Goal: Information Seeking & Learning: Understand process/instructions

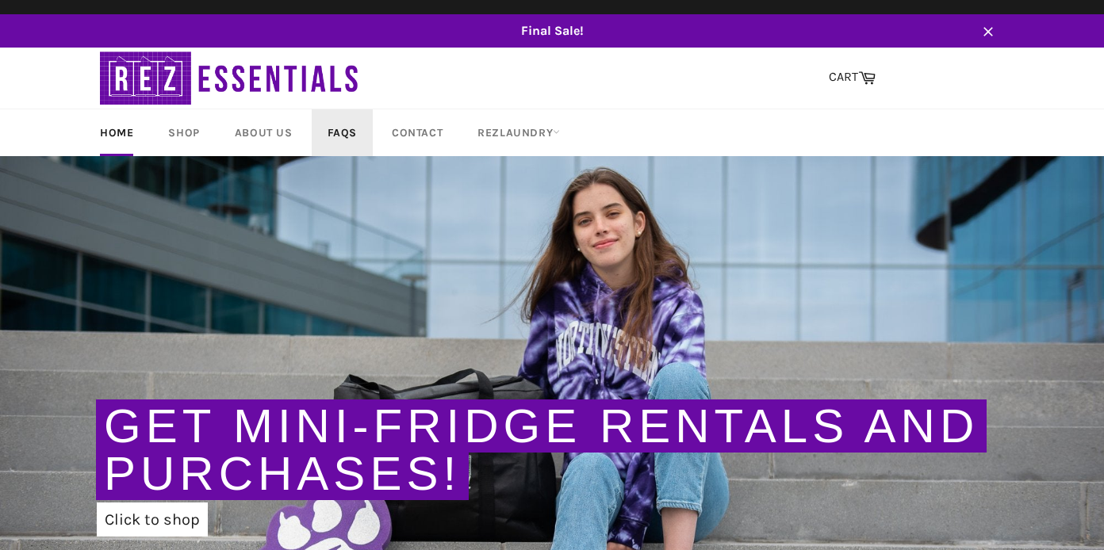
click at [356, 121] on link "FAQs" at bounding box center [342, 132] width 61 height 47
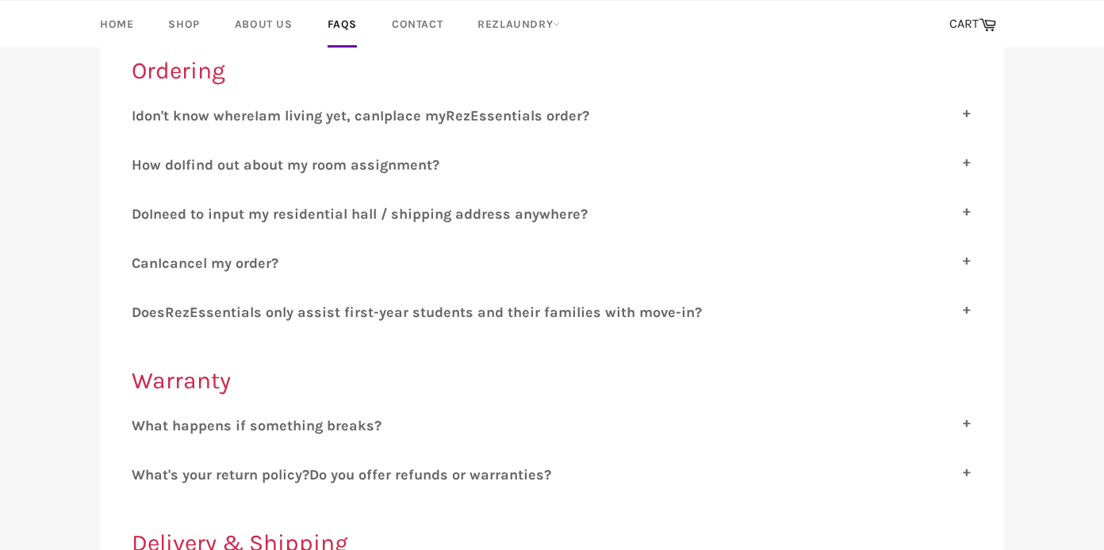
scroll to position [271, 0]
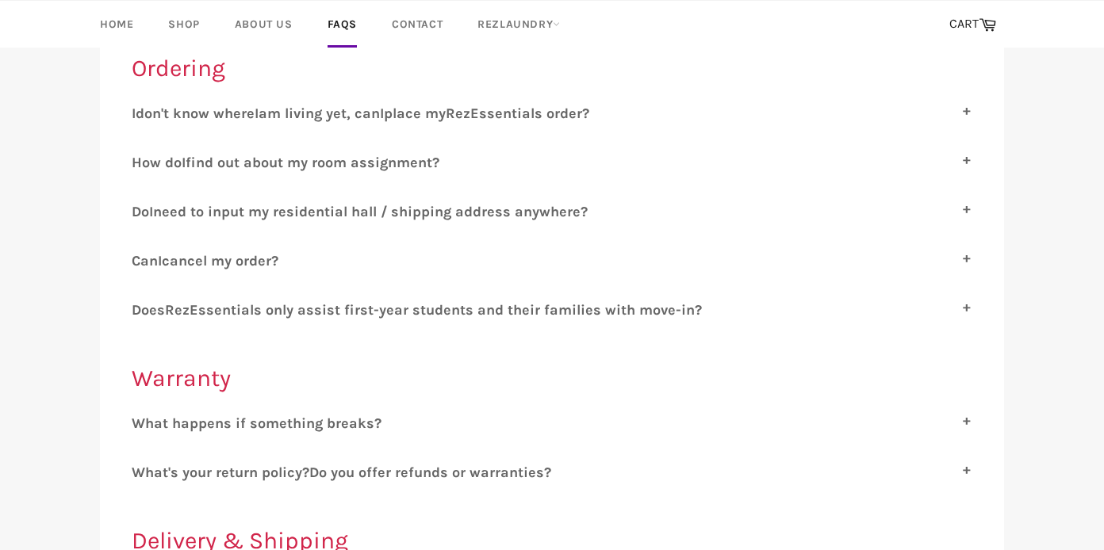
click at [247, 252] on span "cancel my order?" at bounding box center [220, 260] width 117 height 17
click at [142, 252] on input "C an I cancel my order?" at bounding box center [137, 257] width 10 height 10
checkbox input "true"
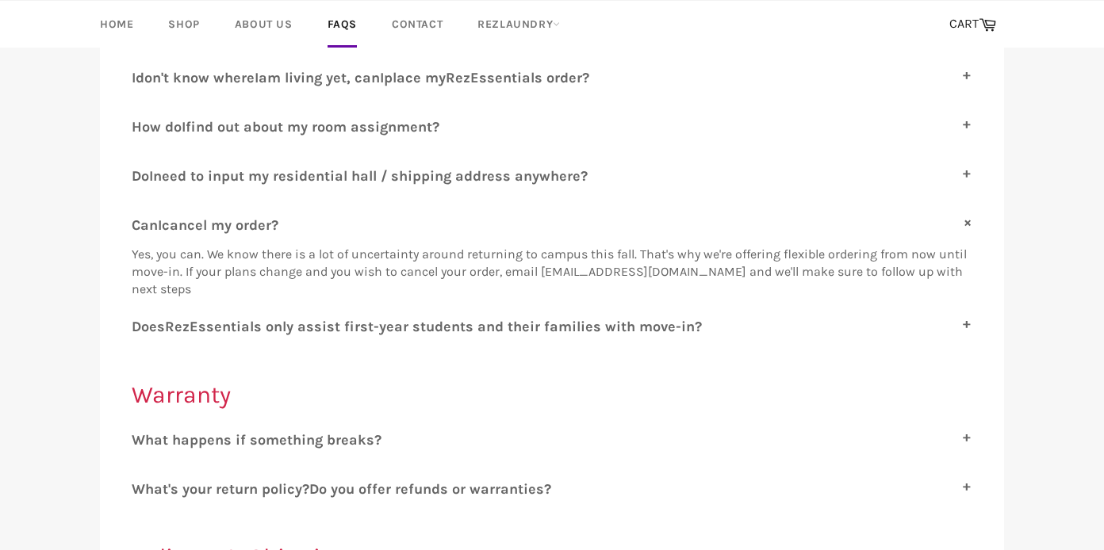
scroll to position [309, 0]
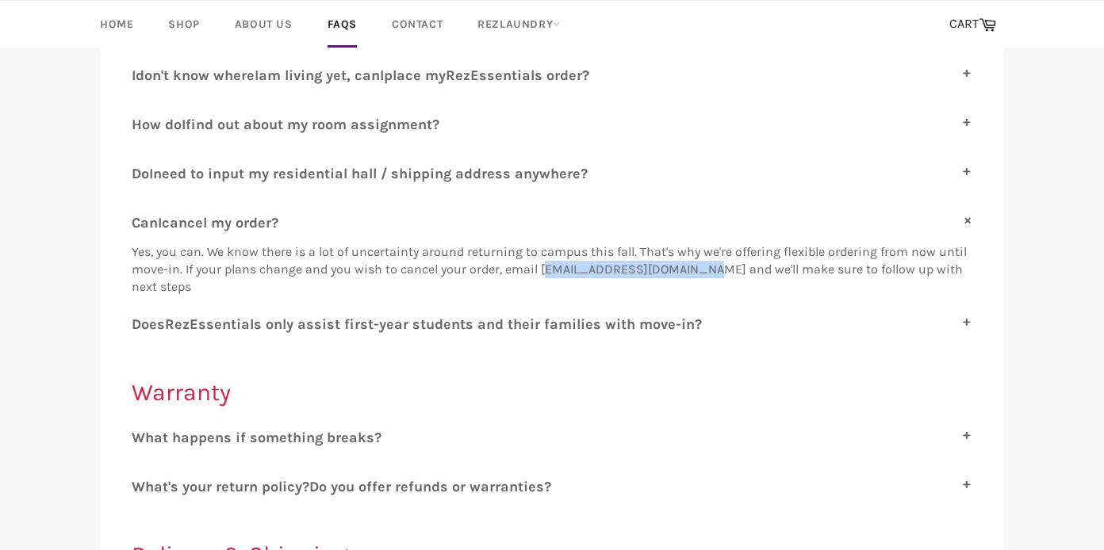
drag, startPoint x: 541, startPoint y: 270, endPoint x: 700, endPoint y: 272, distance: 158.6
click at [700, 272] on span "Yes, you can. We know there is a lot of uncertainty around returning to campus …" at bounding box center [549, 269] width 835 height 50
click at [648, 327] on span "ssentials only assist first-year students and their families with move-in?" at bounding box center [449, 324] width 503 height 17
click at [142, 326] on input "D oes R ez E ssentials only assist first-year students and their families with …" at bounding box center [137, 321] width 10 height 10
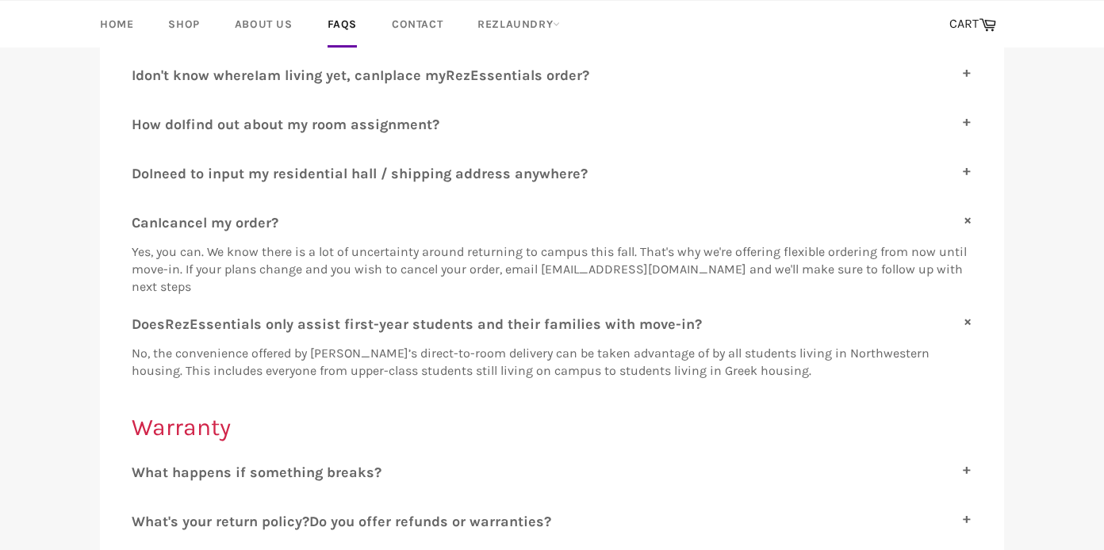
click at [648, 327] on span "ssentials only assist first-year students and their families with move-in?" at bounding box center [449, 324] width 503 height 17
click at [142, 326] on input "D oes R ez E ssentials only assist first-year students and their families with …" at bounding box center [137, 321] width 10 height 10
checkbox input "false"
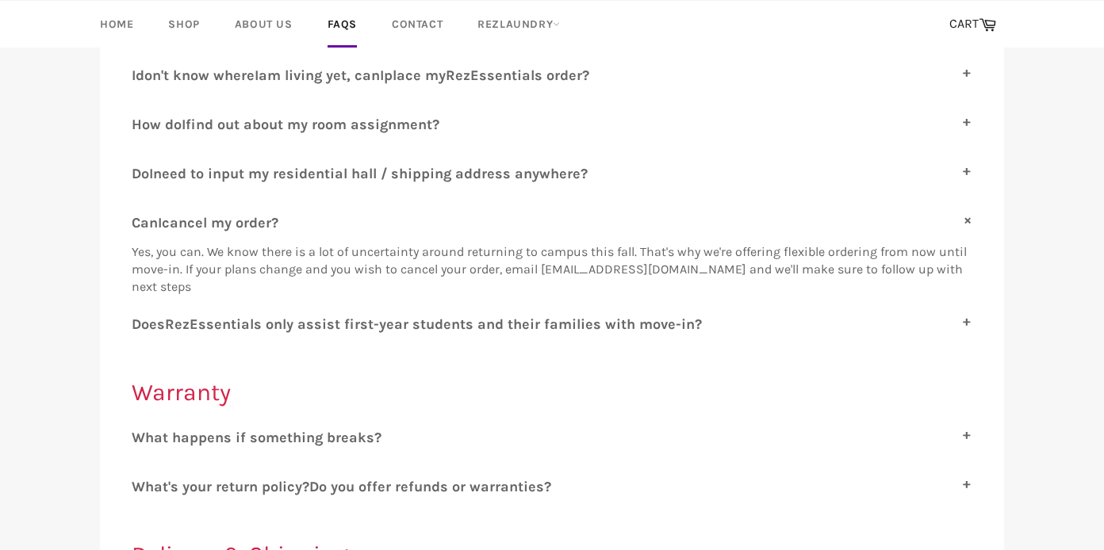
drag, startPoint x: 537, startPoint y: 268, endPoint x: 698, endPoint y: 263, distance: 161.0
click at [698, 263] on span "Yes, you can. We know there is a lot of uncertainty around returning to campus …" at bounding box center [549, 269] width 835 height 50
drag, startPoint x: 703, startPoint y: 269, endPoint x: 503, endPoint y: 270, distance: 200.6
click at [503, 270] on span "Yes, you can. We know there is a lot of uncertainty around returning to campus …" at bounding box center [549, 269] width 835 height 50
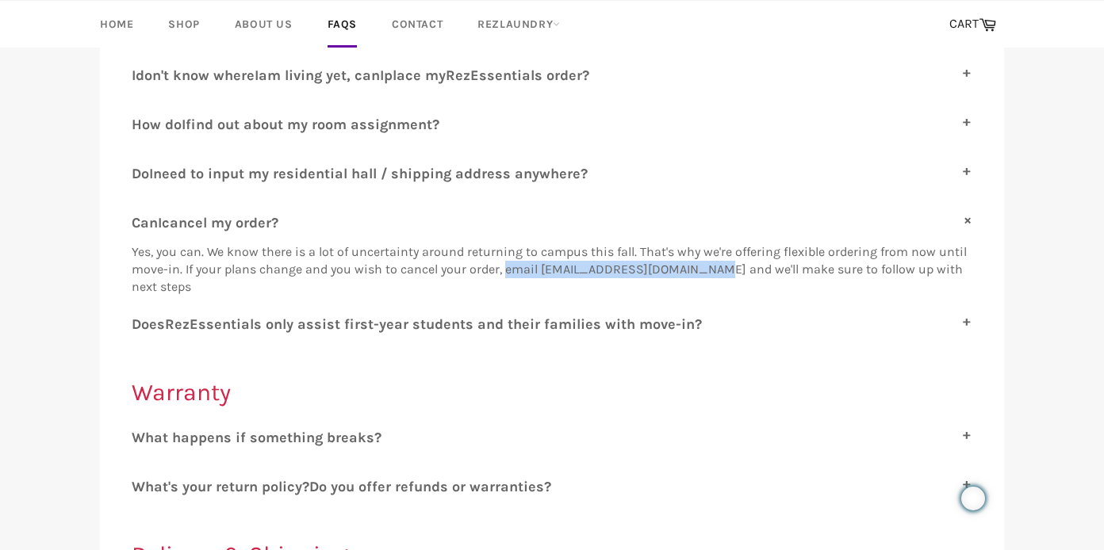
copy span "email [EMAIL_ADDRESS][DOMAIN_NAME]"
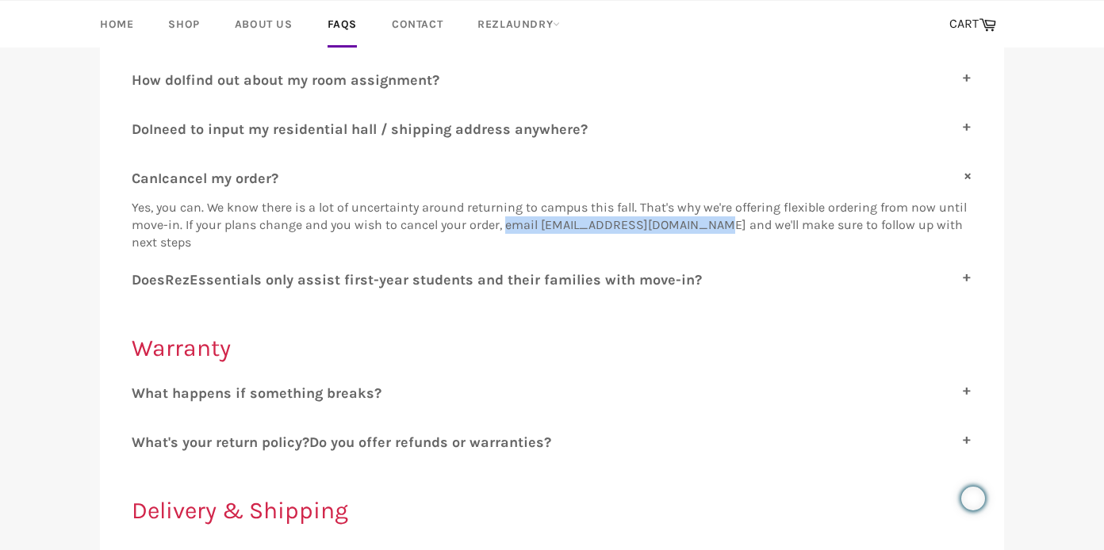
scroll to position [364, 0]
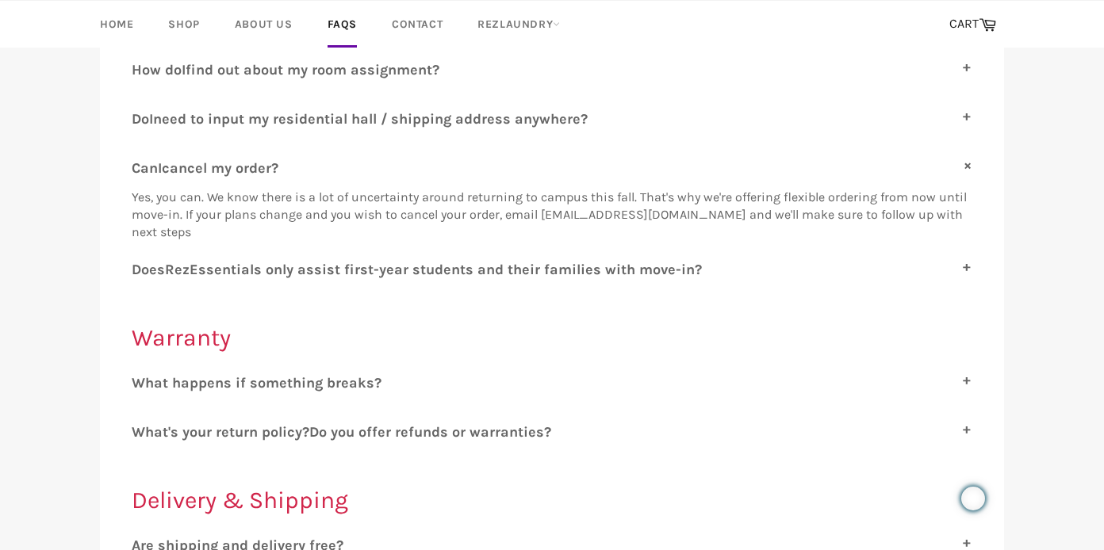
click at [436, 425] on span "o you offer refunds or warranties?" at bounding box center [435, 431] width 232 height 17
click at [142, 425] on input "W hat's your return policy? D o you offer refunds or warranties?" at bounding box center [137, 428] width 10 height 10
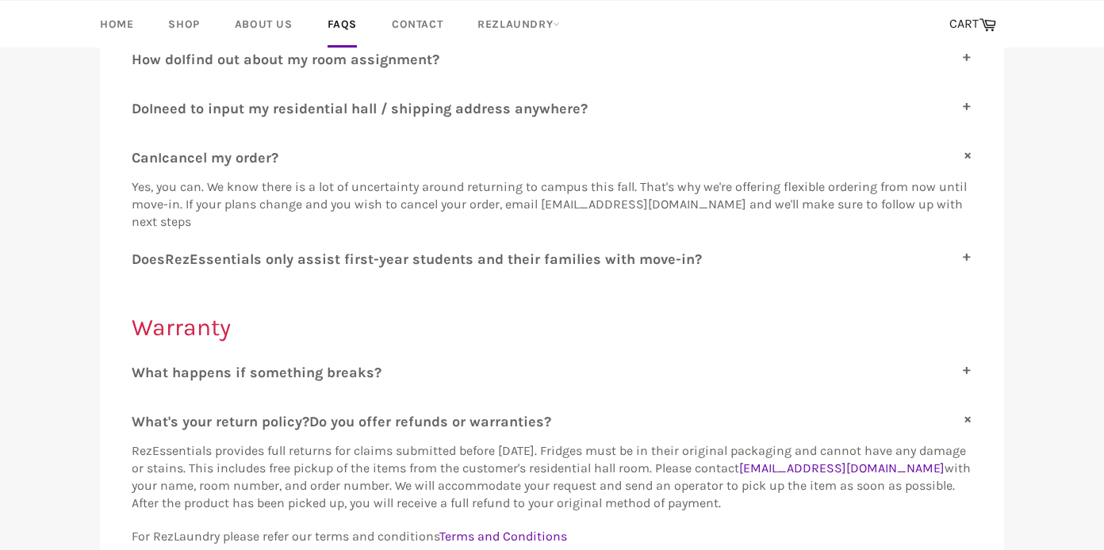
scroll to position [375, 0]
click at [431, 415] on span "o you offer refunds or warranties?" at bounding box center [435, 420] width 232 height 17
click at [142, 415] on input "W hat's your return policy? D o you offer refunds or warranties?" at bounding box center [137, 417] width 10 height 10
checkbox input "false"
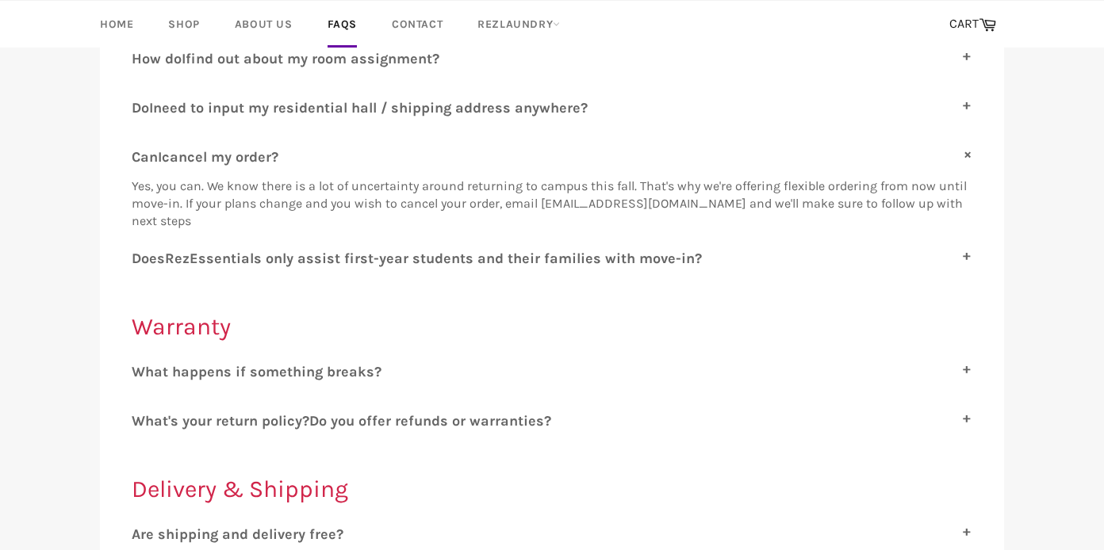
click at [394, 365] on label "W hat happens if something breaks?" at bounding box center [552, 371] width 840 height 17
click at [142, 365] on input "W hat happens if something breaks?" at bounding box center [137, 368] width 10 height 10
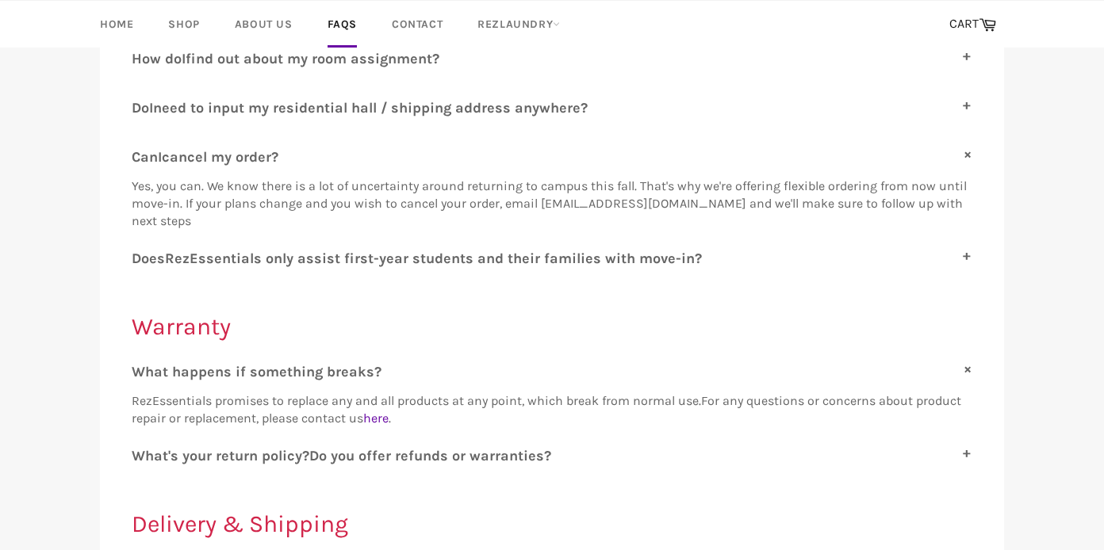
click at [394, 365] on label "W hat happens if something breaks?" at bounding box center [552, 371] width 840 height 17
click at [142, 365] on input "W hat happens if something breaks?" at bounding box center [137, 368] width 10 height 10
checkbox input "false"
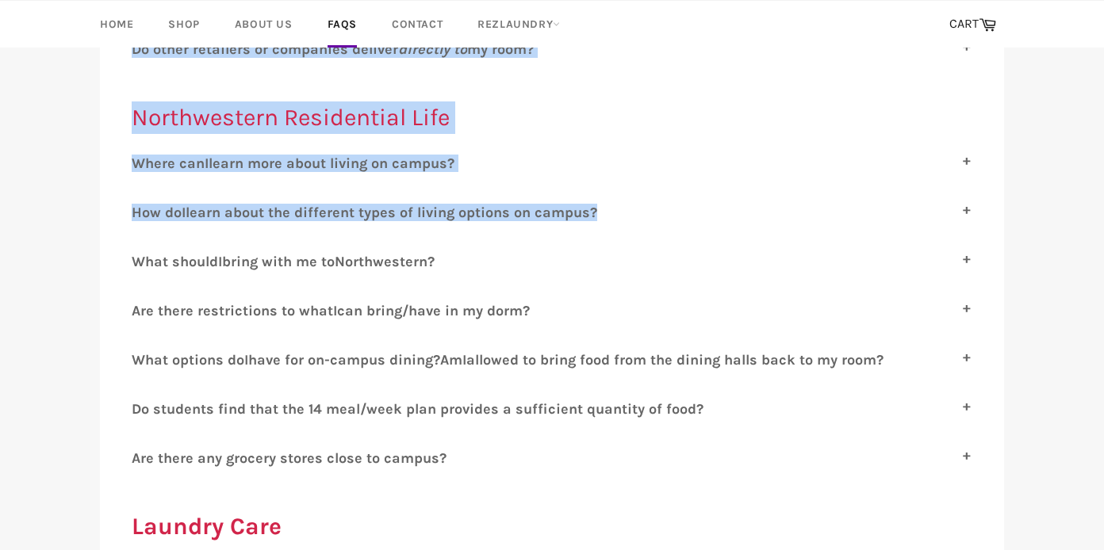
drag, startPoint x: 537, startPoint y: 201, endPoint x: 700, endPoint y: 205, distance: 162.5
click at [700, 205] on div "Ordering I don't know where I am living yet, can I place my R ez E ssentials or…" at bounding box center [552, 306] width 840 height 1785
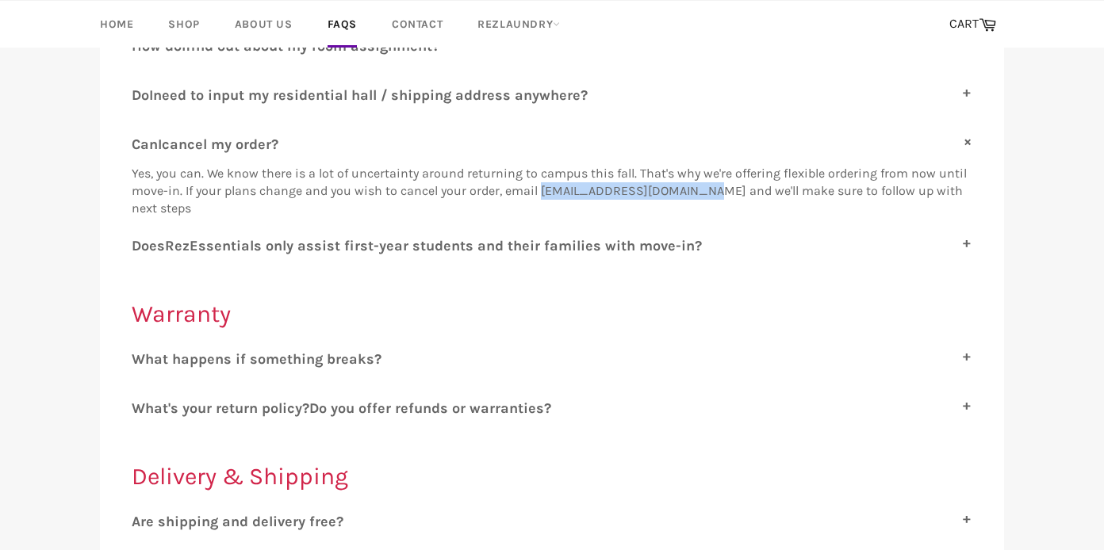
drag, startPoint x: 541, startPoint y: 189, endPoint x: 698, endPoint y: 188, distance: 157.8
click at [698, 188] on span "Yes, you can. We know there is a lot of uncertainty around returning to campus …" at bounding box center [549, 191] width 835 height 50
copy span "[EMAIL_ADDRESS][DOMAIN_NAME]"
